Goal: Task Accomplishment & Management: Complete application form

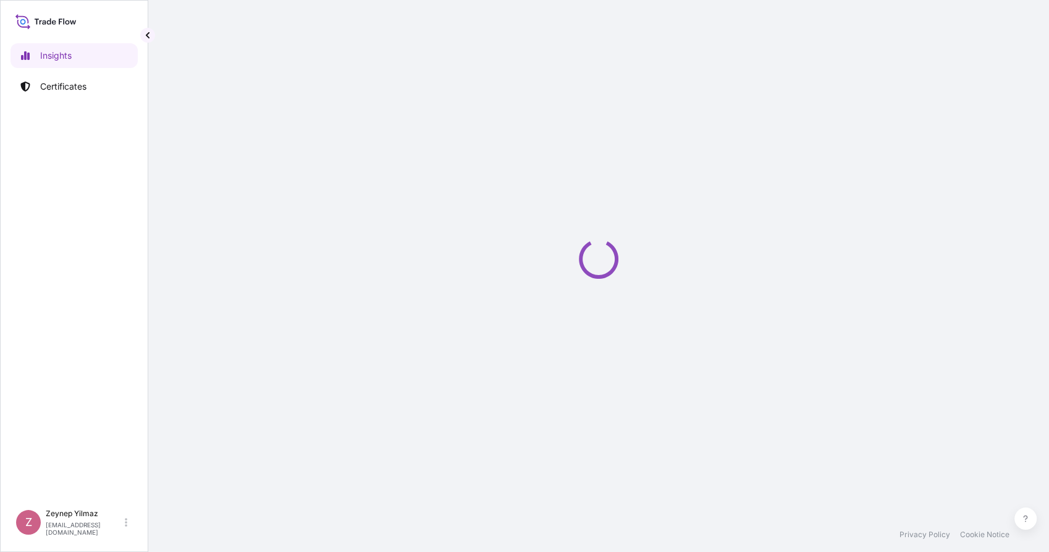
select select "2025"
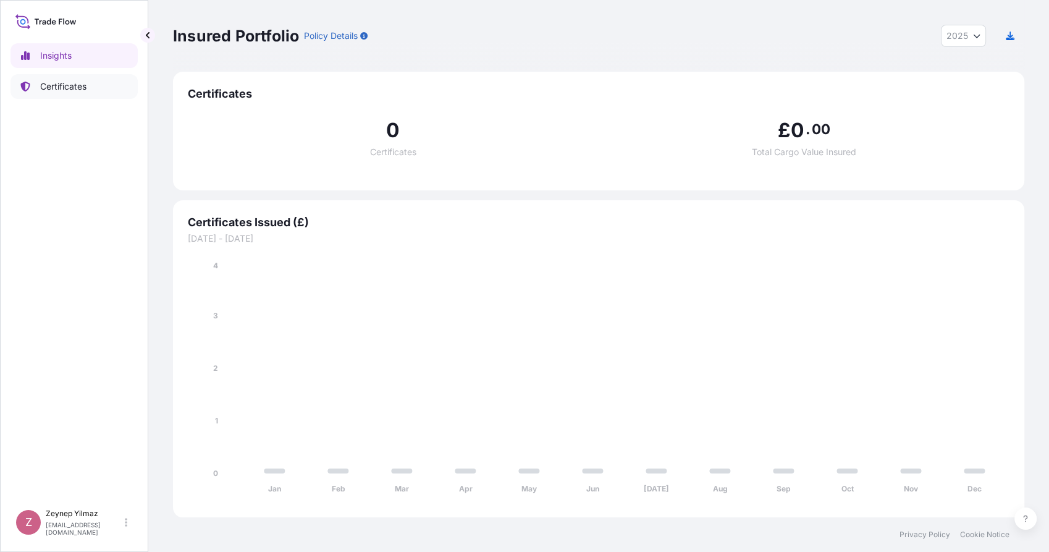
click at [86, 93] on link "Certificates" at bounding box center [73, 86] width 127 height 25
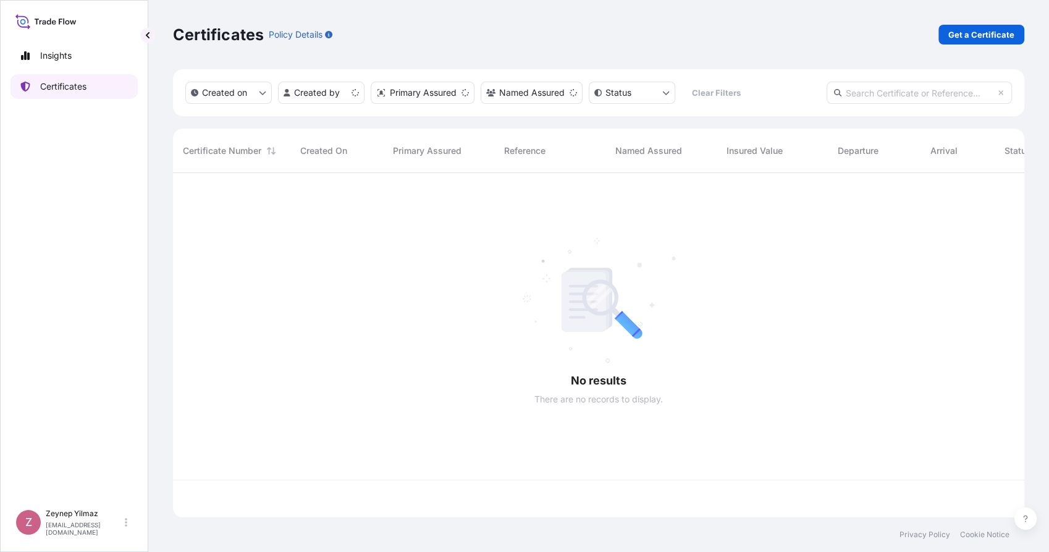
scroll to position [340, 840]
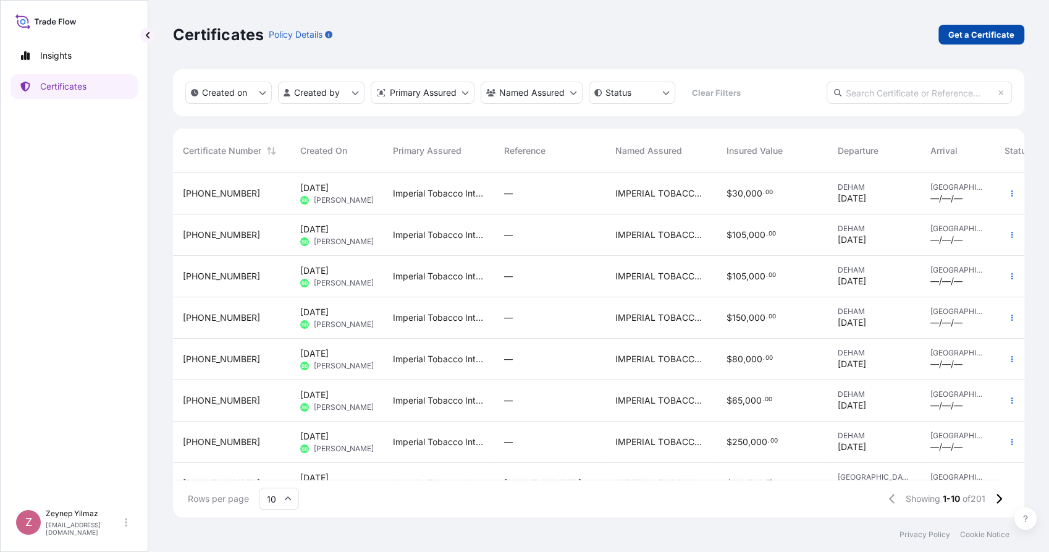
click at [999, 32] on p "Get a Certificate" at bounding box center [981, 34] width 66 height 12
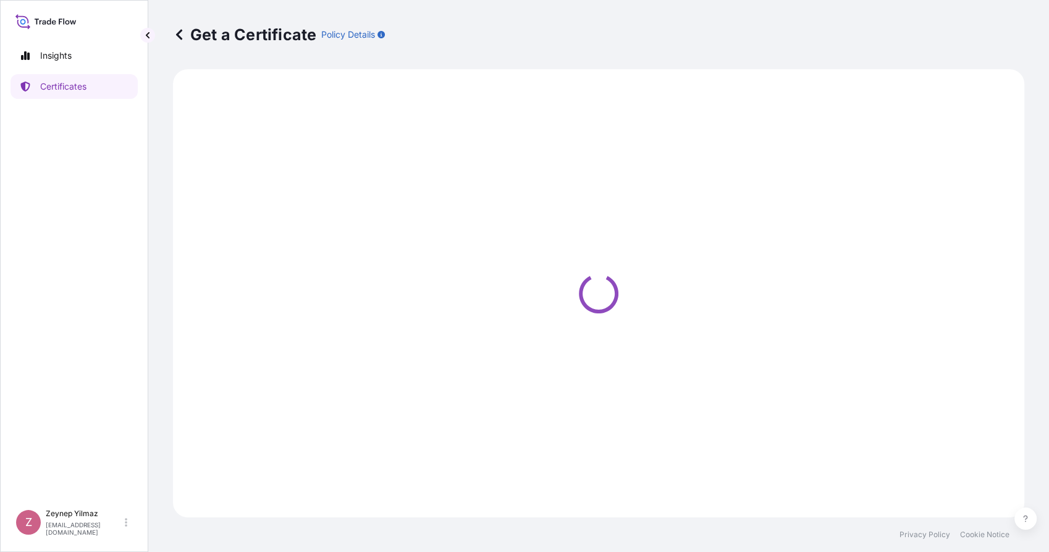
select select "Sea"
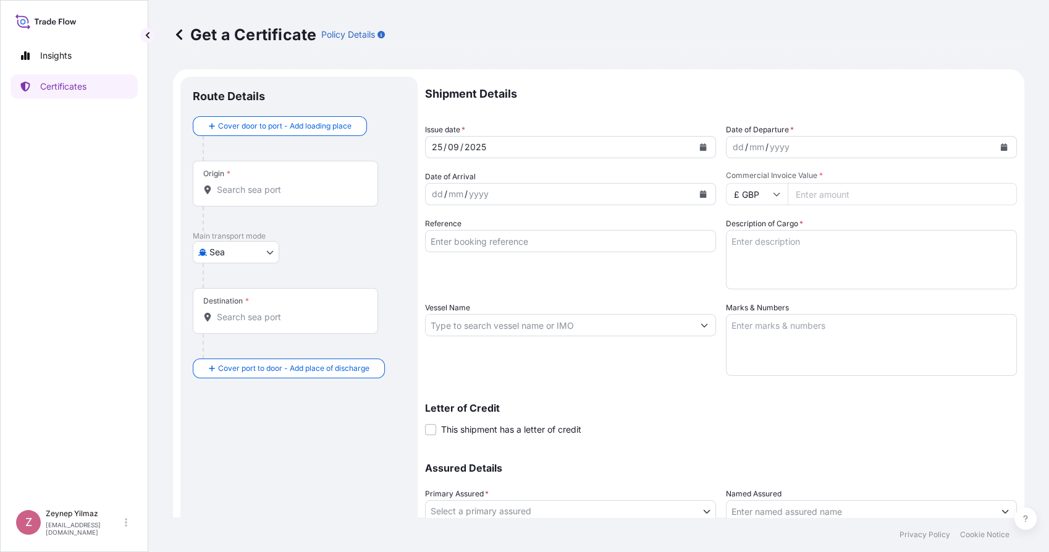
click at [272, 196] on div "Origin *" at bounding box center [285, 184] width 185 height 46
click at [272, 196] on input "Origin *" at bounding box center [290, 189] width 146 height 12
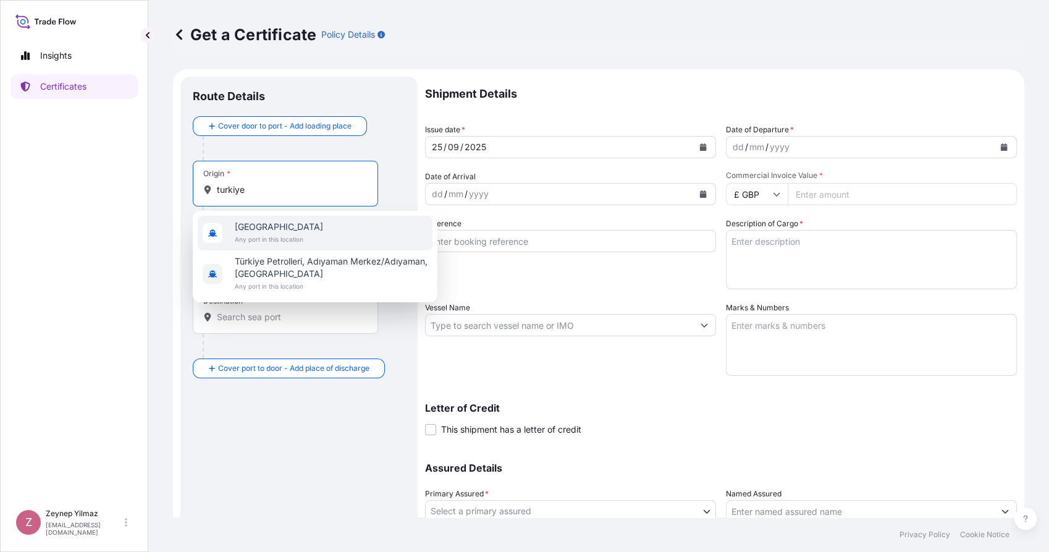
click at [257, 234] on span "Any port in this location" at bounding box center [279, 239] width 88 height 12
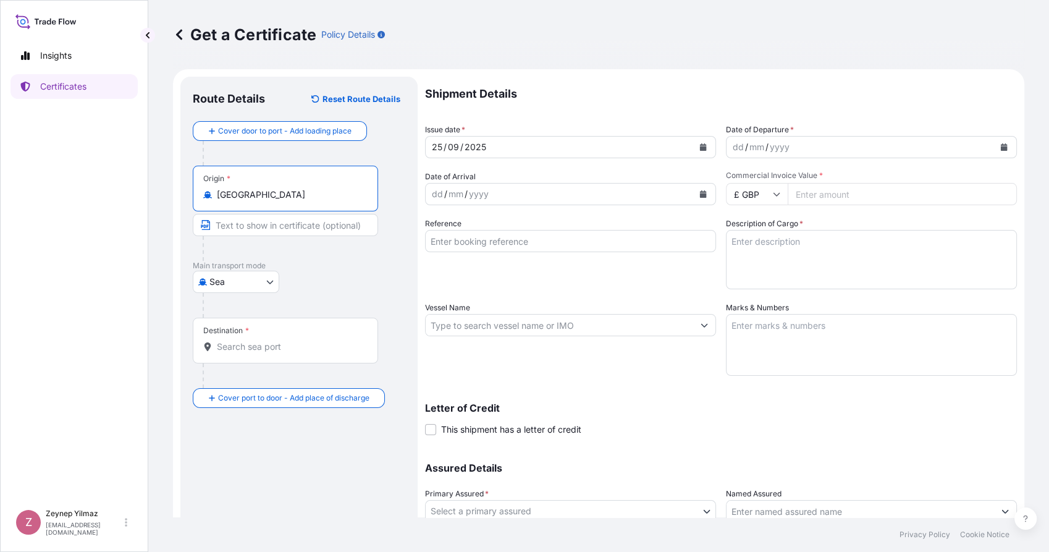
type input "[GEOGRAPHIC_DATA]"
click at [256, 347] on input "Destination *" at bounding box center [290, 346] width 146 height 12
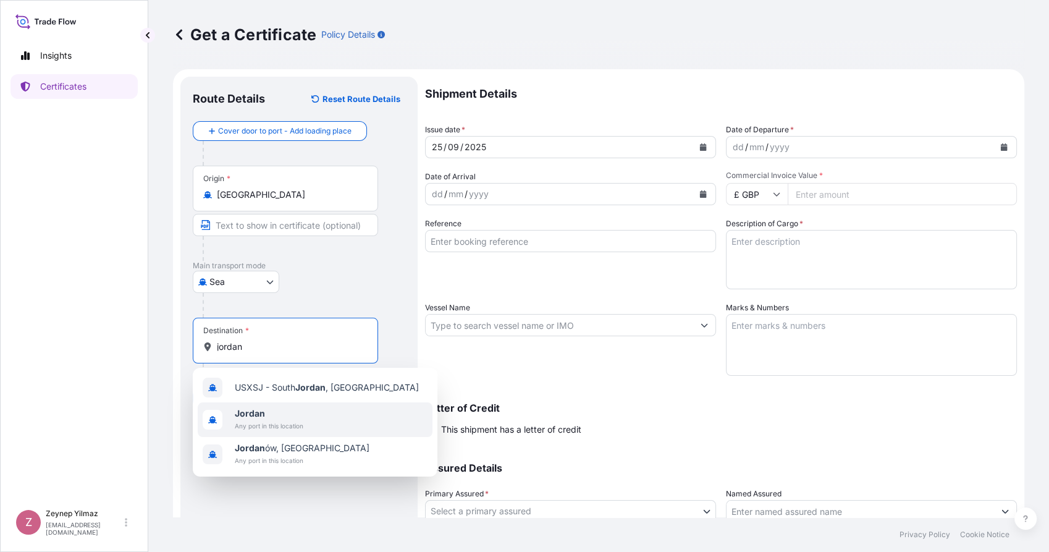
click at [281, 418] on span "Jordan" at bounding box center [269, 413] width 69 height 12
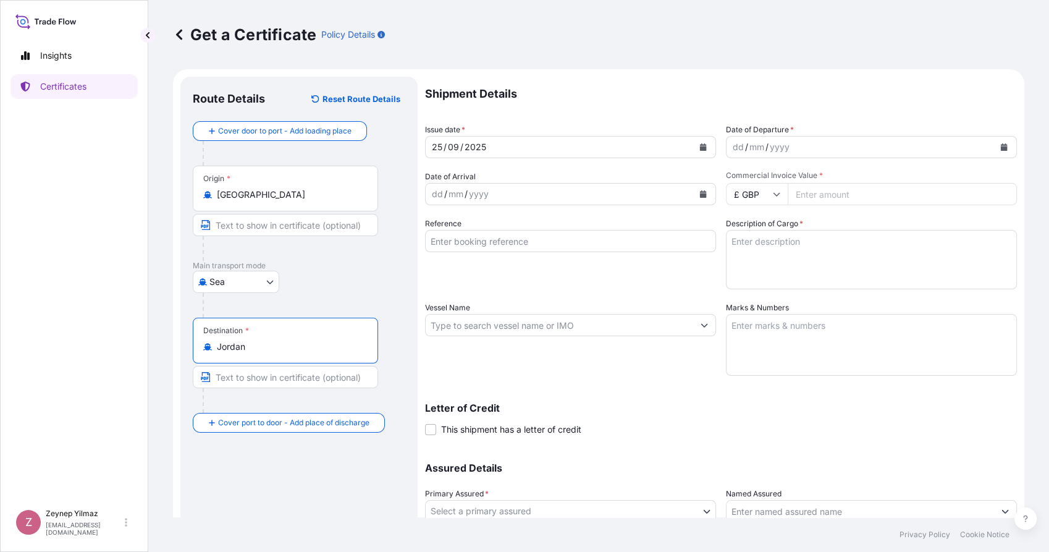
type input "Jordan"
click at [996, 151] on button "Calendar" at bounding box center [1004, 147] width 20 height 20
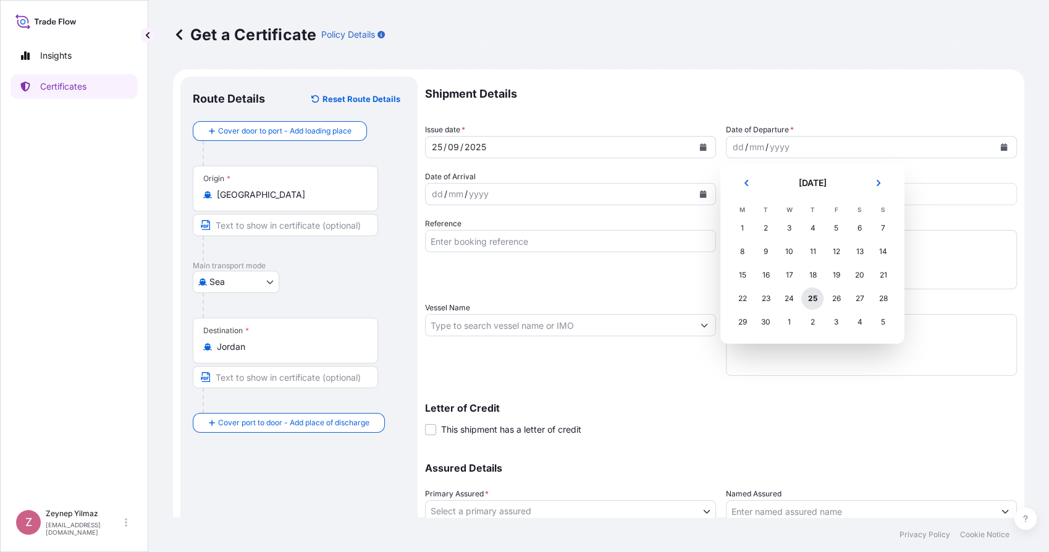
click at [811, 303] on div "25" at bounding box center [812, 298] width 22 height 22
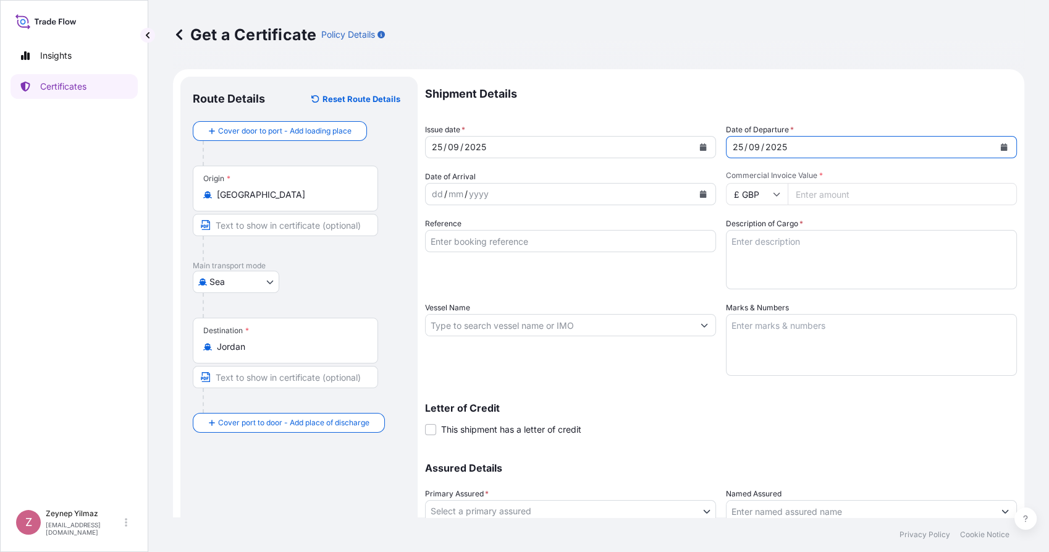
click at [760, 195] on input "£ GBP" at bounding box center [757, 194] width 62 height 22
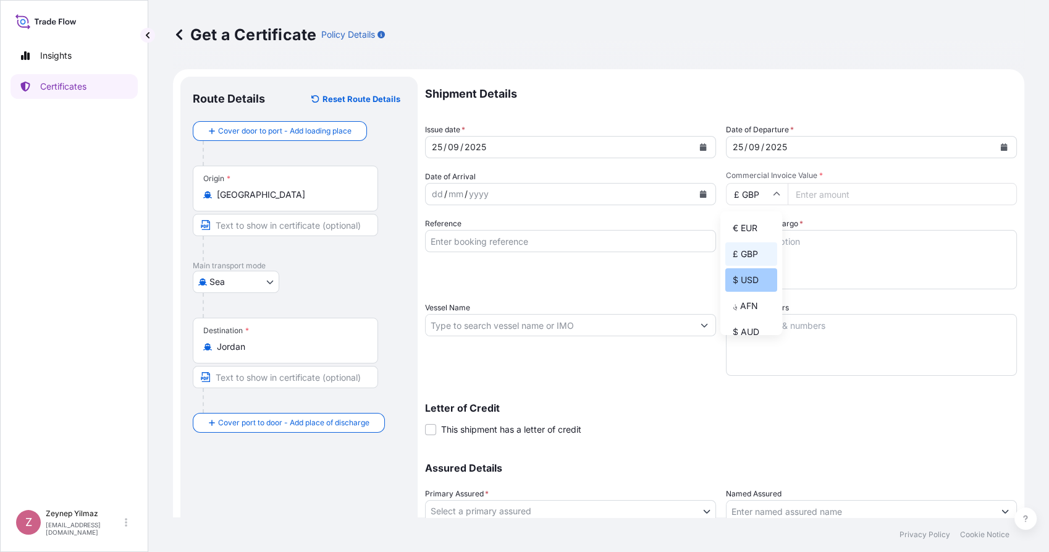
click at [755, 282] on div "$ USD" at bounding box center [751, 279] width 52 height 23
type input "$ USD"
click at [812, 191] on input "Commercial Invoice Value *" at bounding box center [901, 194] width 229 height 22
type input "9"
type input "193498.52"
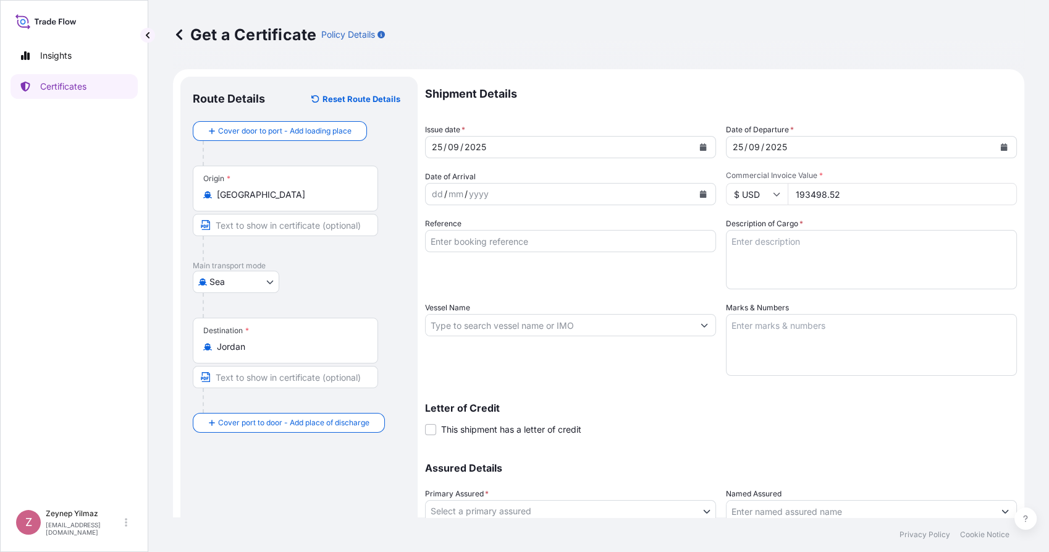
click at [831, 101] on p "Shipment Details" at bounding box center [721, 94] width 592 height 35
click at [490, 241] on input "Reference" at bounding box center [570, 241] width 291 height 22
paste input "83-2509-01964"
type input "83-2509-01964"
click at [463, 272] on div "Reference 83-2509-01964" at bounding box center [570, 253] width 291 height 72
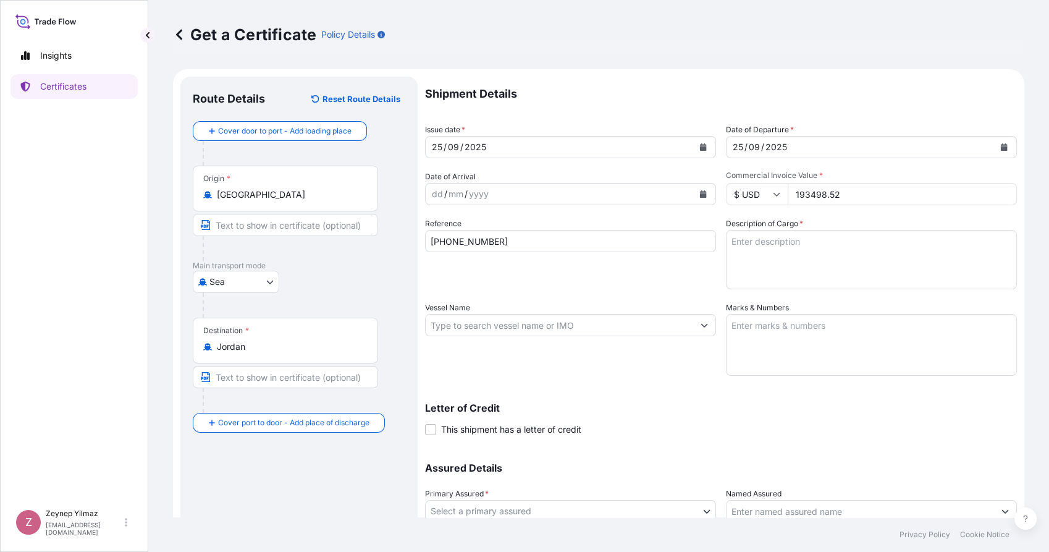
click at [763, 248] on textarea "Description of Cargo *" at bounding box center [871, 259] width 291 height 59
paste textarea "497 CASES OF CIGARETTES MARKED: ALDEASA JORDAN AIRPORTS DUTY FREE SHOPS CO. 100…"
drag, startPoint x: 741, startPoint y: 240, endPoint x: 720, endPoint y: 238, distance: 21.0
click at [726, 238] on textarea "497 CASES OF CIGARETTES MARKED: ALDEASA JORDAN AIRPORTS DUTY FREE SHOPS CO. 100…" at bounding box center [871, 259] width 291 height 59
click at [774, 252] on textarea "377 CASES OF CIGARETTES MARKED: ALDEASA JORDAN AIRPORTS DUTY FREE SHOPS CO. 100…" at bounding box center [871, 259] width 291 height 59
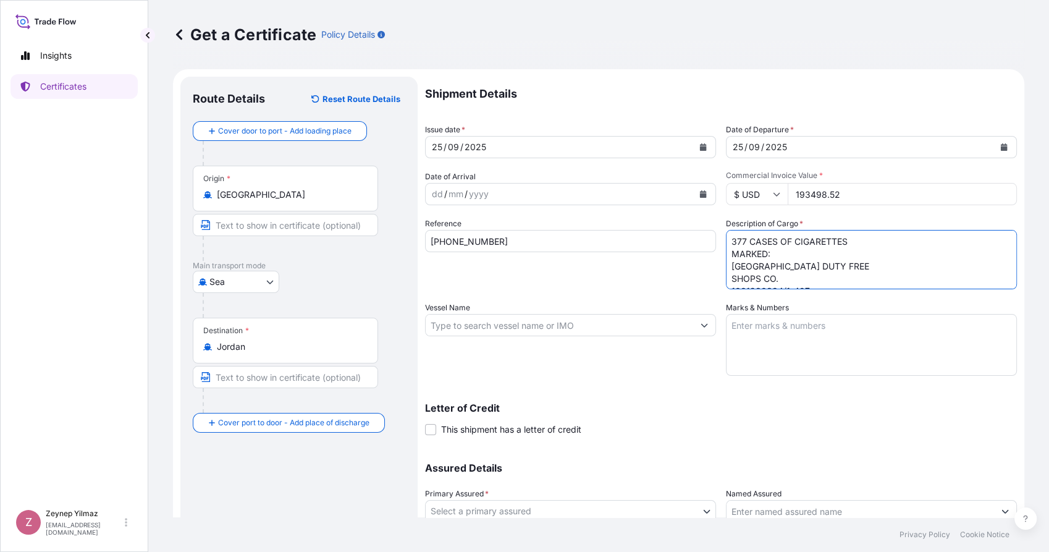
click at [768, 241] on textarea "377 CASES OF CIGARETTES MARKED: ALDEASA JORDAN AIRPORTS DUTY FREE SHOPS CO. 100…" at bounding box center [871, 259] width 291 height 59
click at [775, 241] on textarea "377 CASE(S OF CIGARETTES MARKED: ALDEASA JORDAN AIRPORTS DUTY FREE SHOPS CO. 10…" at bounding box center [871, 259] width 291 height 59
click at [801, 253] on textarea "377 CASE(S) OF CIGARETTES MARKED: ALDEASA JORDAN AIRPORTS DUTY FREE SHOPS CO. 1…" at bounding box center [871, 259] width 291 height 59
click at [780, 267] on textarea "377 CASE(S) OF CIGARETTES MARKED: ALDEASA JORDAN AIRPORTS DUTY FREE SHOPS CO. 1…" at bounding box center [871, 259] width 291 height 59
click at [860, 277] on textarea "377 CASE(S) OF CIGARETTES MARKED: ALDEASA JORDAN AIRPORTS DUTY FREE SHOPS CO. 1…" at bounding box center [871, 259] width 291 height 59
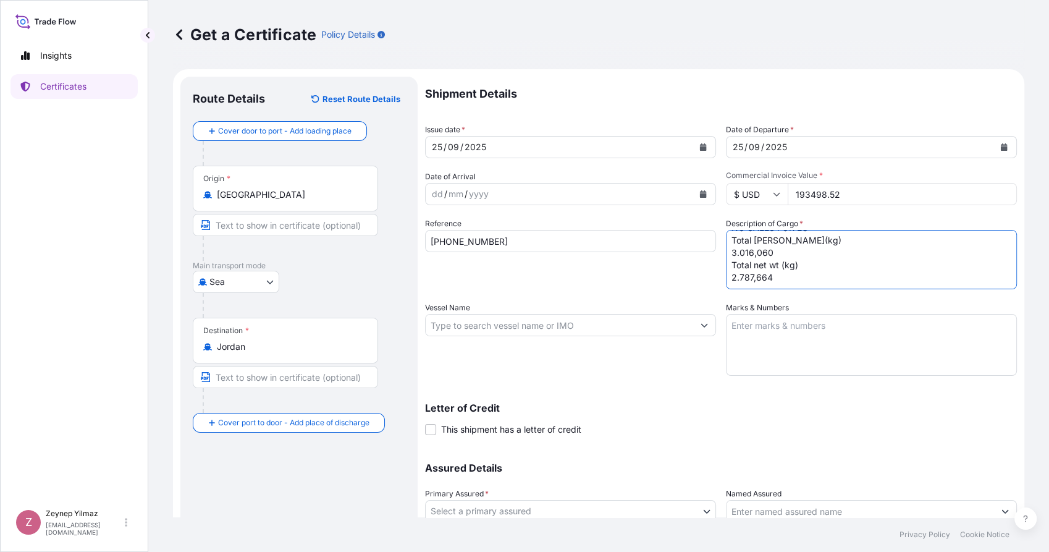
scroll to position [112, 0]
type textarea "377 CASE(S) OF CIGARETTES MARKED: ALDEASA JORDAN AIRPORTS DUTY FREE SHOPS CO. 1…"
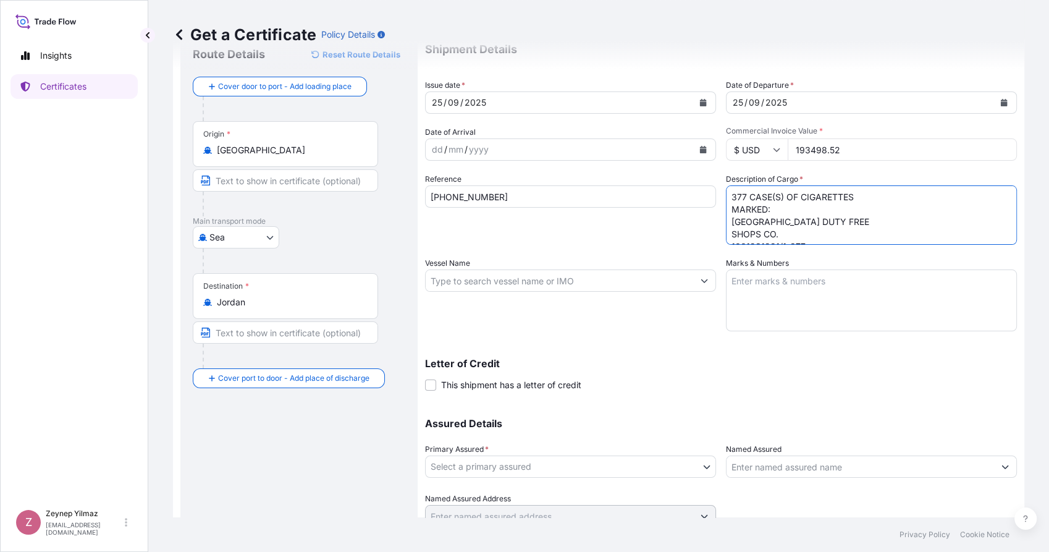
scroll to position [69, 0]
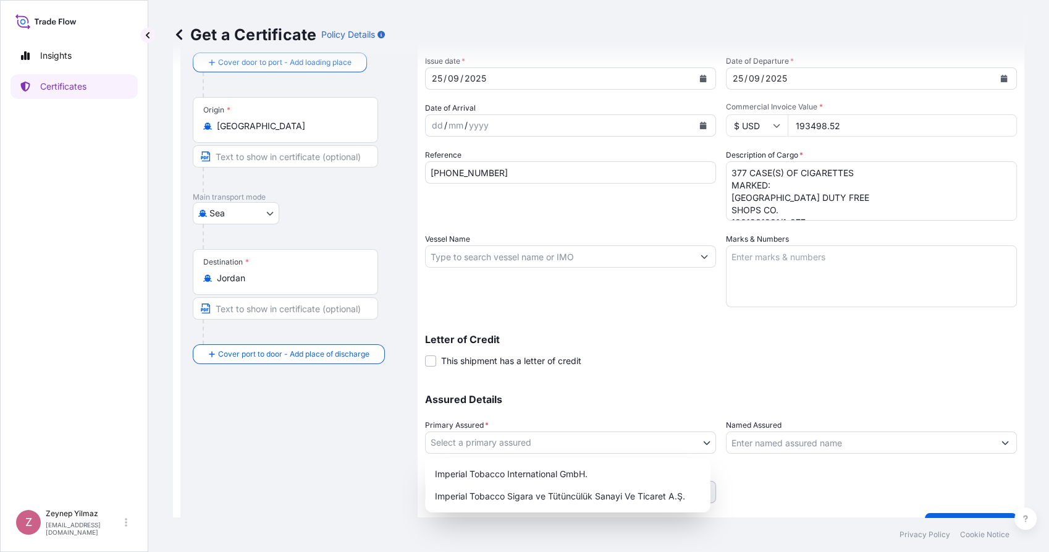
click at [654, 440] on body "Insights Certificates Z Zeynep Yilmaz zeynep.yilmaz@tr.imptob.com Get a Certifi…" at bounding box center [524, 276] width 1049 height 552
click at [591, 474] on div "Imperial Tobacco International GmbH." at bounding box center [567, 474] width 275 height 22
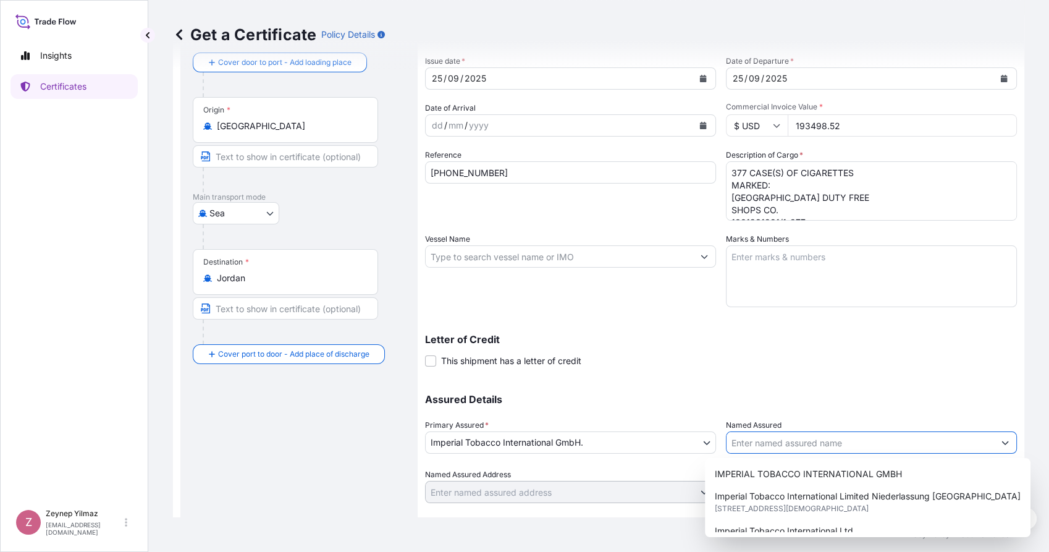
click at [804, 445] on input "Named Assured" at bounding box center [859, 442] width 267 height 22
click at [794, 468] on span "IMPERIAL TOBACCO INTERNATIONAL GMBH" at bounding box center [808, 474] width 187 height 12
type input "IMPERIAL TOBACCO INTERNATIONAL GMBH"
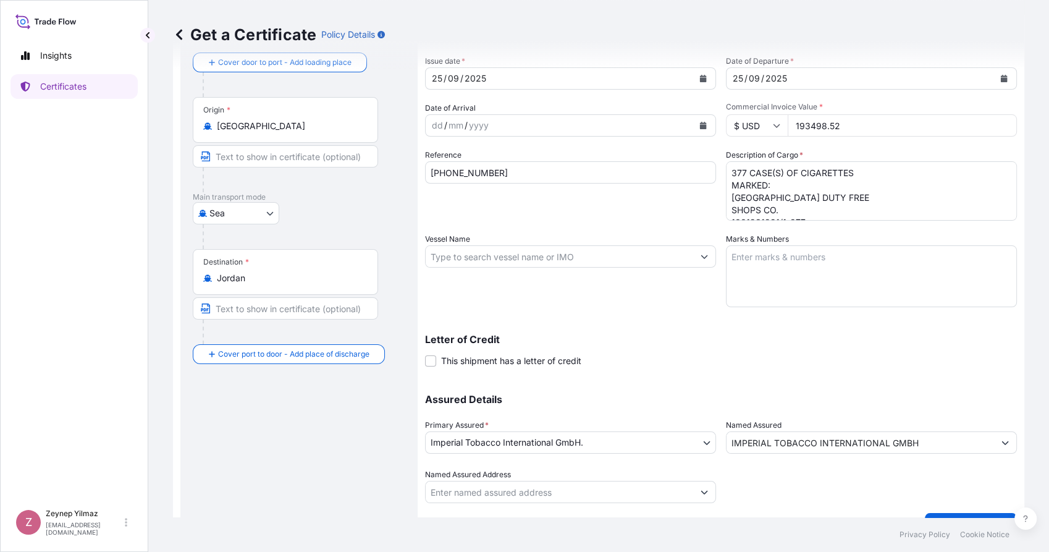
click at [813, 385] on div "Assured Details Primary Assured * Imperial Tobacco International GmbH. Imperial…" at bounding box center [721, 441] width 592 height 124
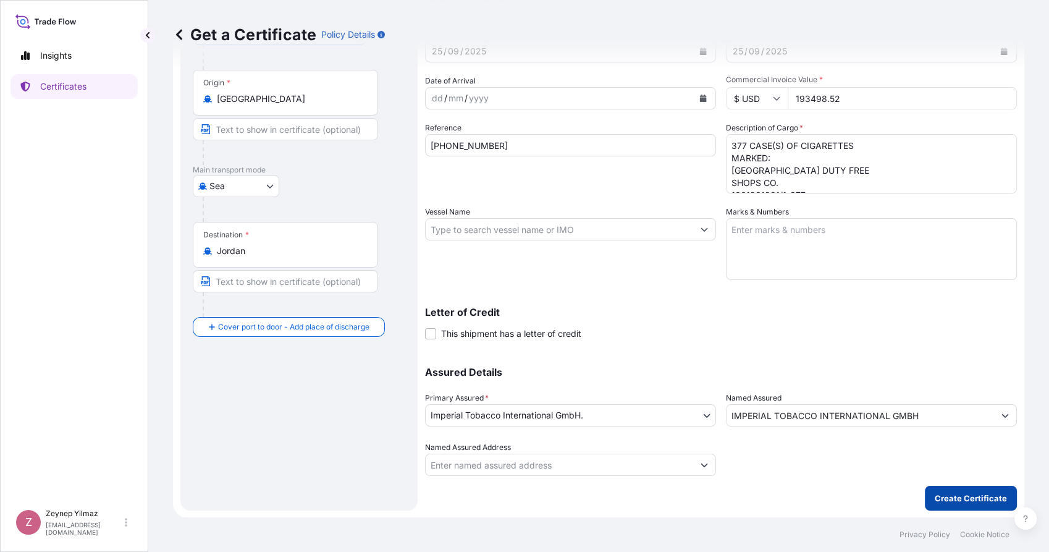
click at [963, 497] on p "Create Certificate" at bounding box center [970, 498] width 72 height 12
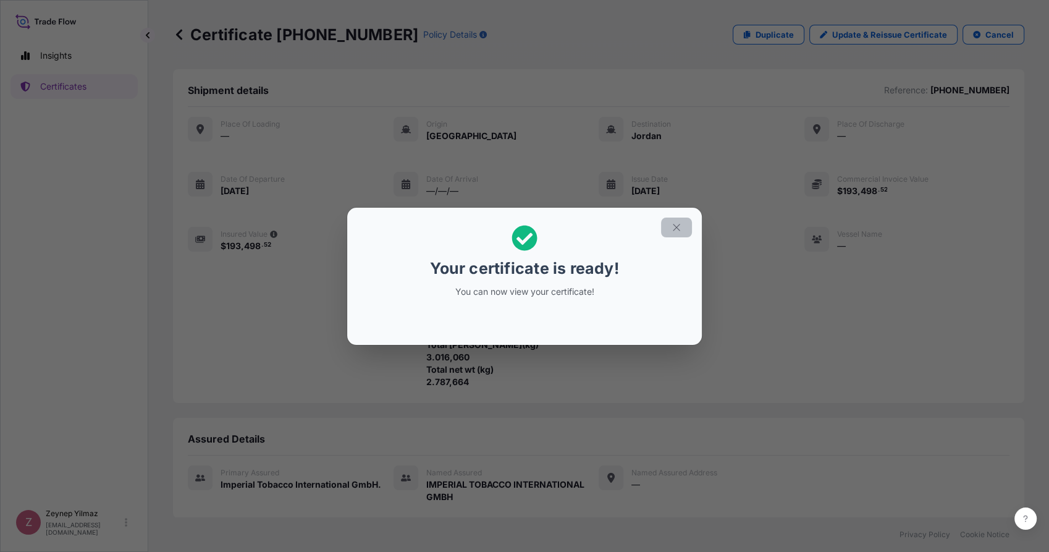
click at [674, 223] on icon "button" at bounding box center [676, 227] width 11 height 11
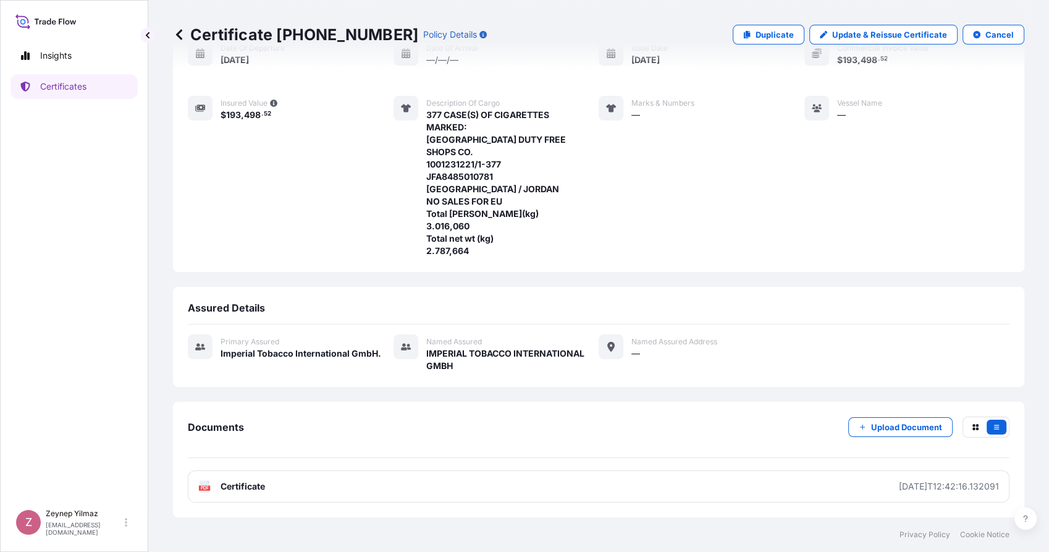
scroll to position [143, 0]
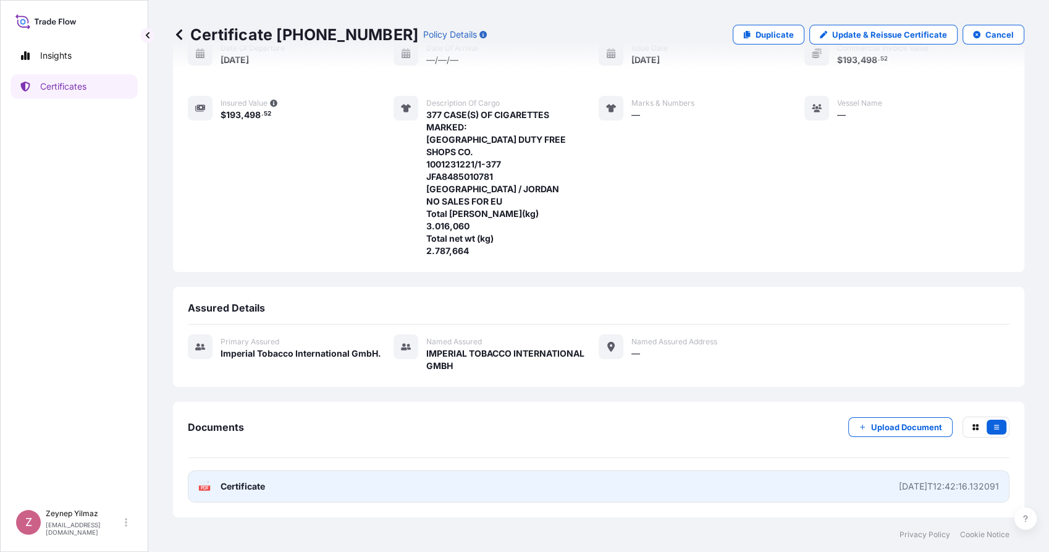
click at [669, 487] on link "PDF Certificate 2025-09-25T12:42:16.132091" at bounding box center [598, 486] width 821 height 32
